Goal: Check status: Check status

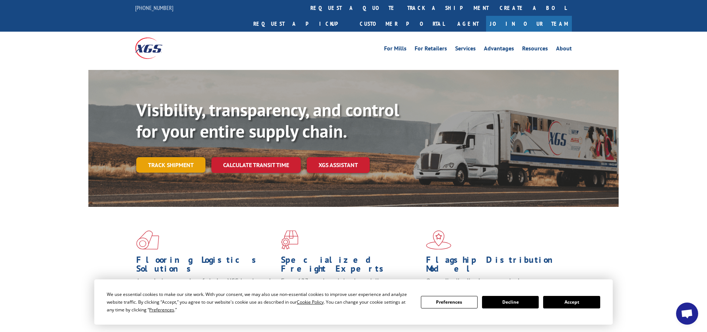
click at [174, 157] on link "Track shipment" at bounding box center [170, 164] width 69 height 15
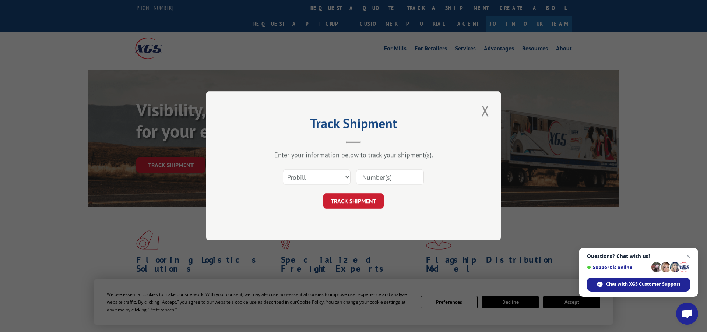
click at [370, 177] on input at bounding box center [390, 177] width 68 height 15
paste input "17401800"
type input "17401800"
click at [360, 198] on button "TRACK SHIPMENT" at bounding box center [354, 201] width 60 height 15
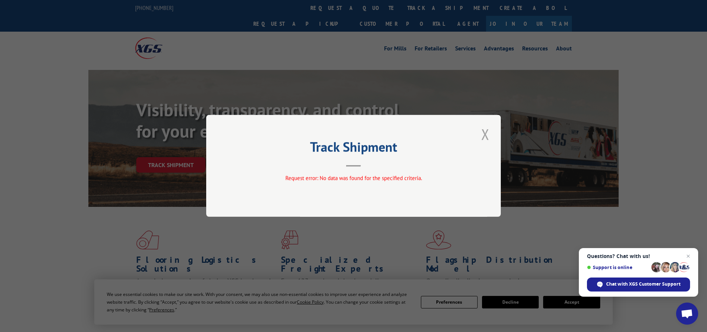
click at [487, 137] on button "Close modal" at bounding box center [485, 134] width 13 height 20
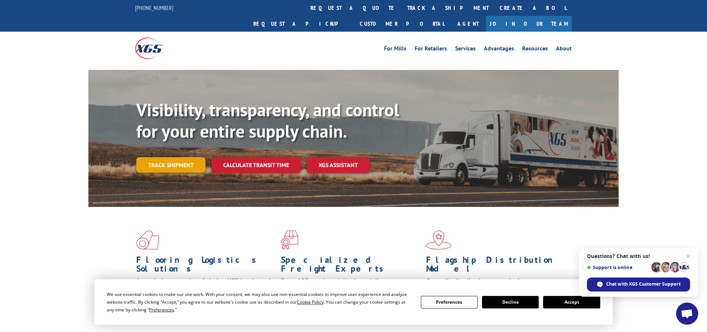
click at [194, 157] on link "Track shipment" at bounding box center [170, 164] width 69 height 15
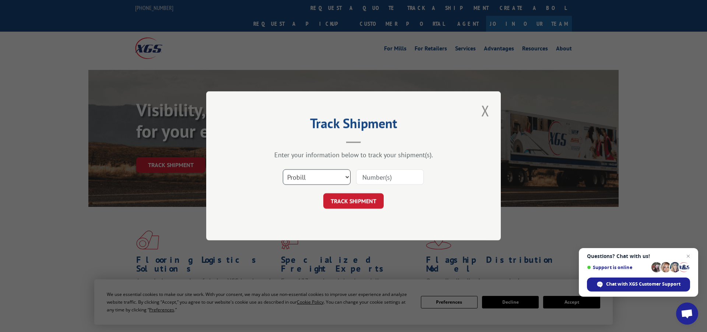
click at [309, 176] on select "Select category... Probill BOL PO" at bounding box center [317, 177] width 68 height 15
select select "bol"
click at [376, 178] on input at bounding box center [390, 177] width 68 height 15
paste input "17401800"
type input "17401800"
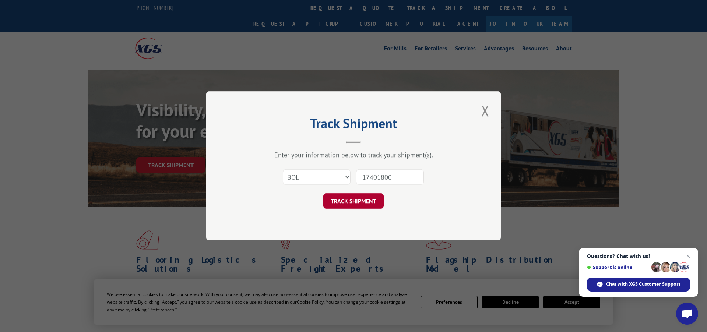
click at [360, 199] on button "TRACK SHIPMENT" at bounding box center [354, 201] width 60 height 15
